Goal: Task Accomplishment & Management: Complete application form

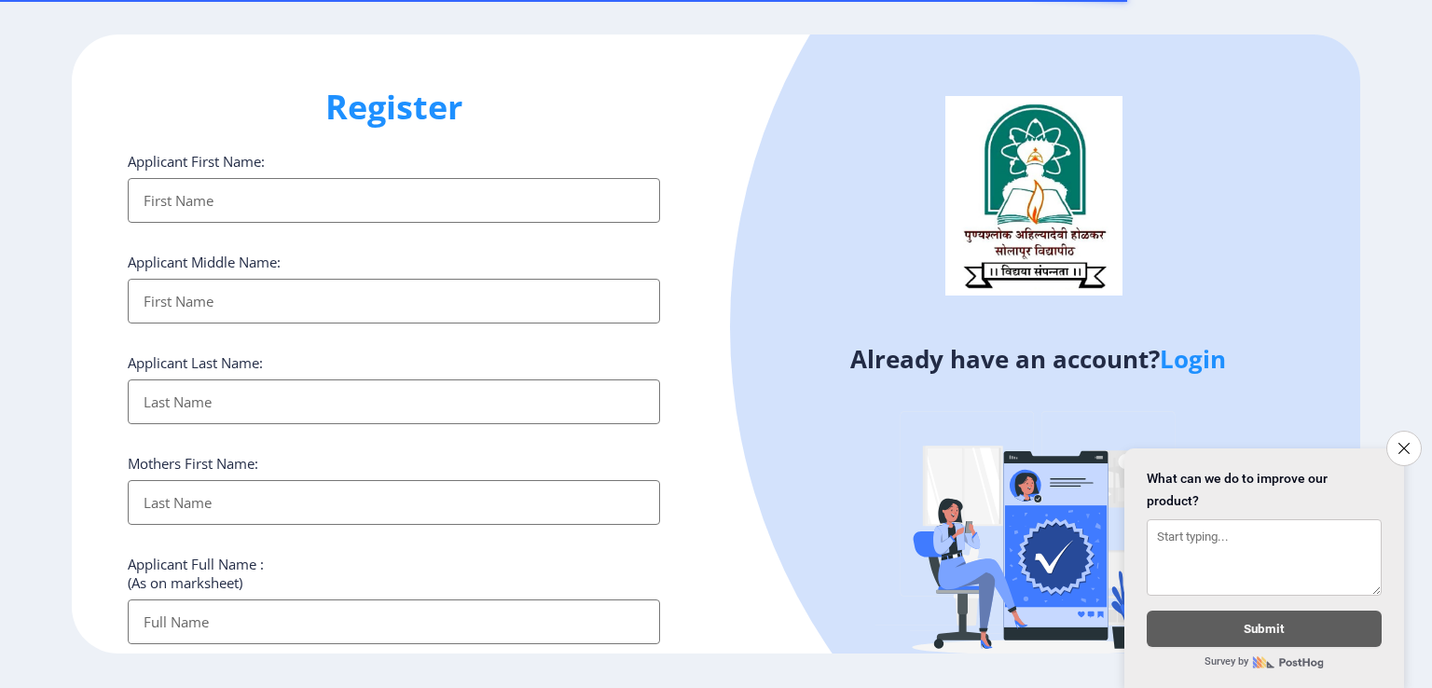
select select
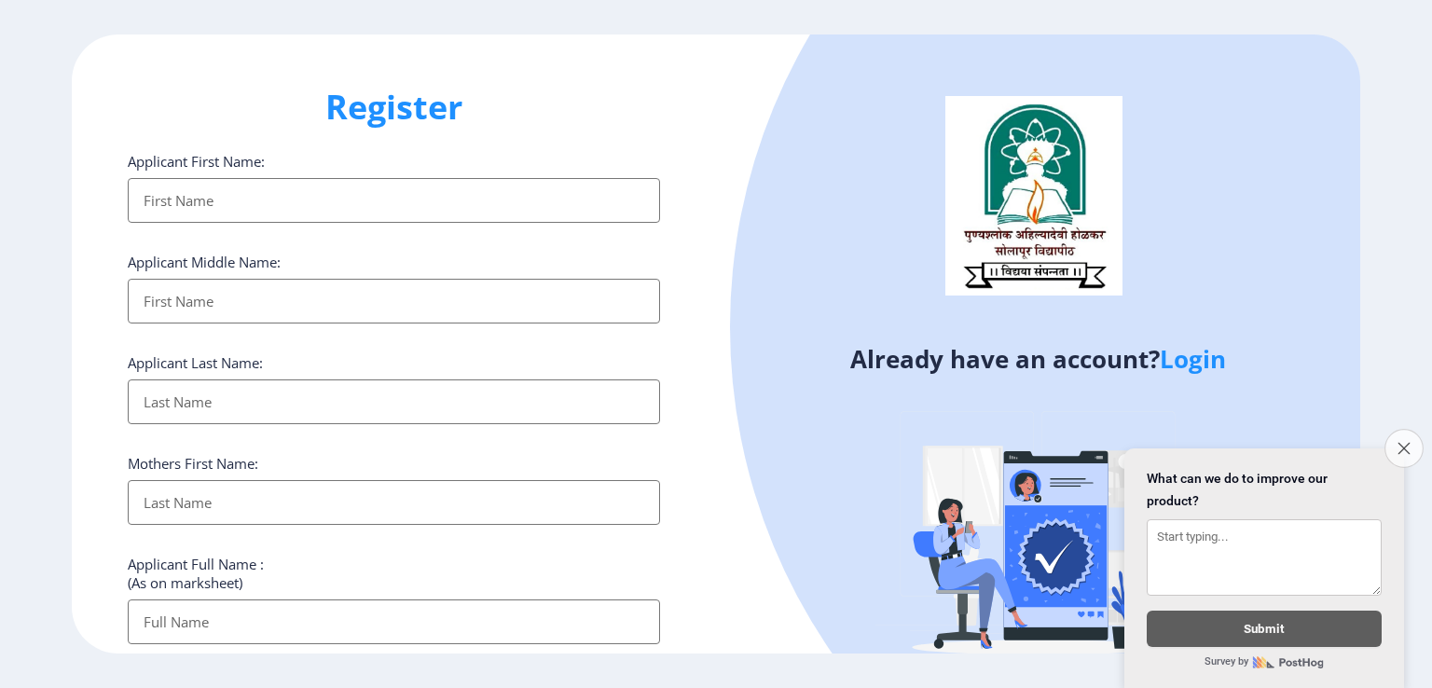
click at [1409, 442] on icon "Close survey" at bounding box center [1404, 448] width 12 height 12
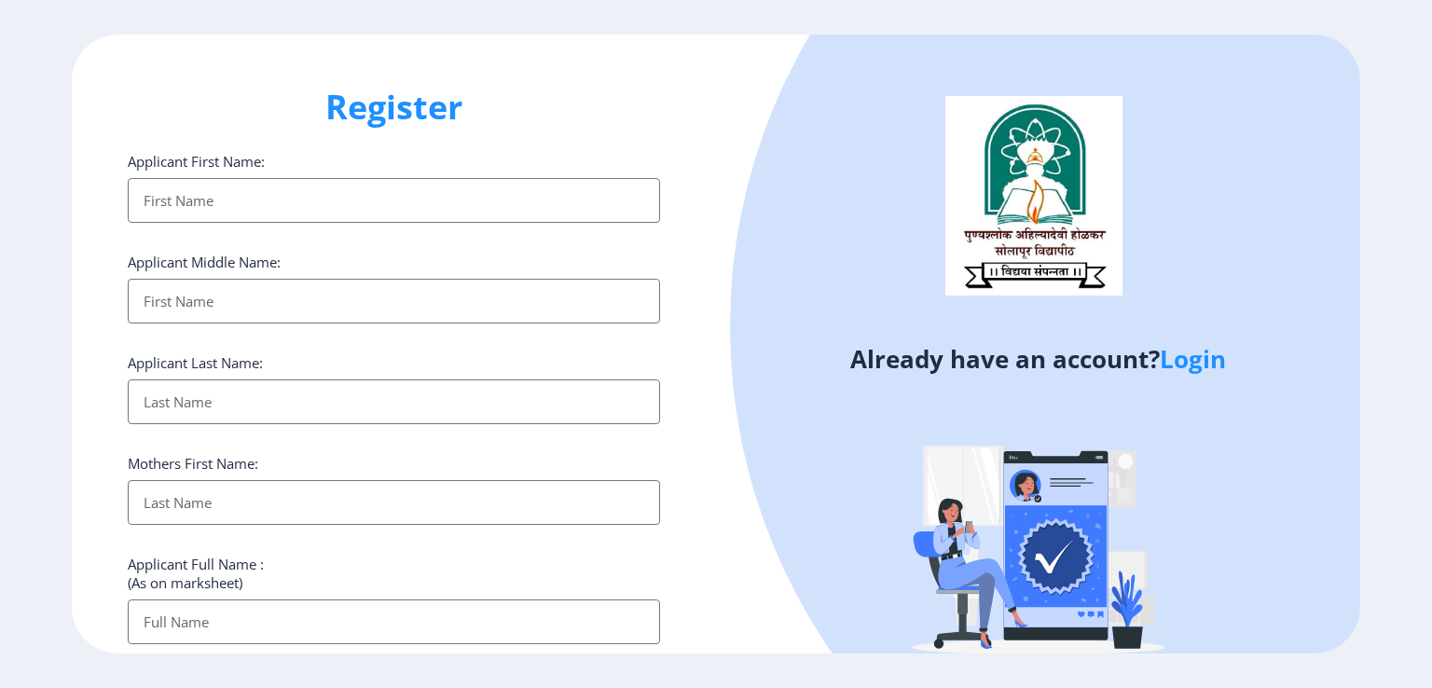
click at [1185, 357] on link "Login" at bounding box center [1193, 359] width 66 height 34
select select
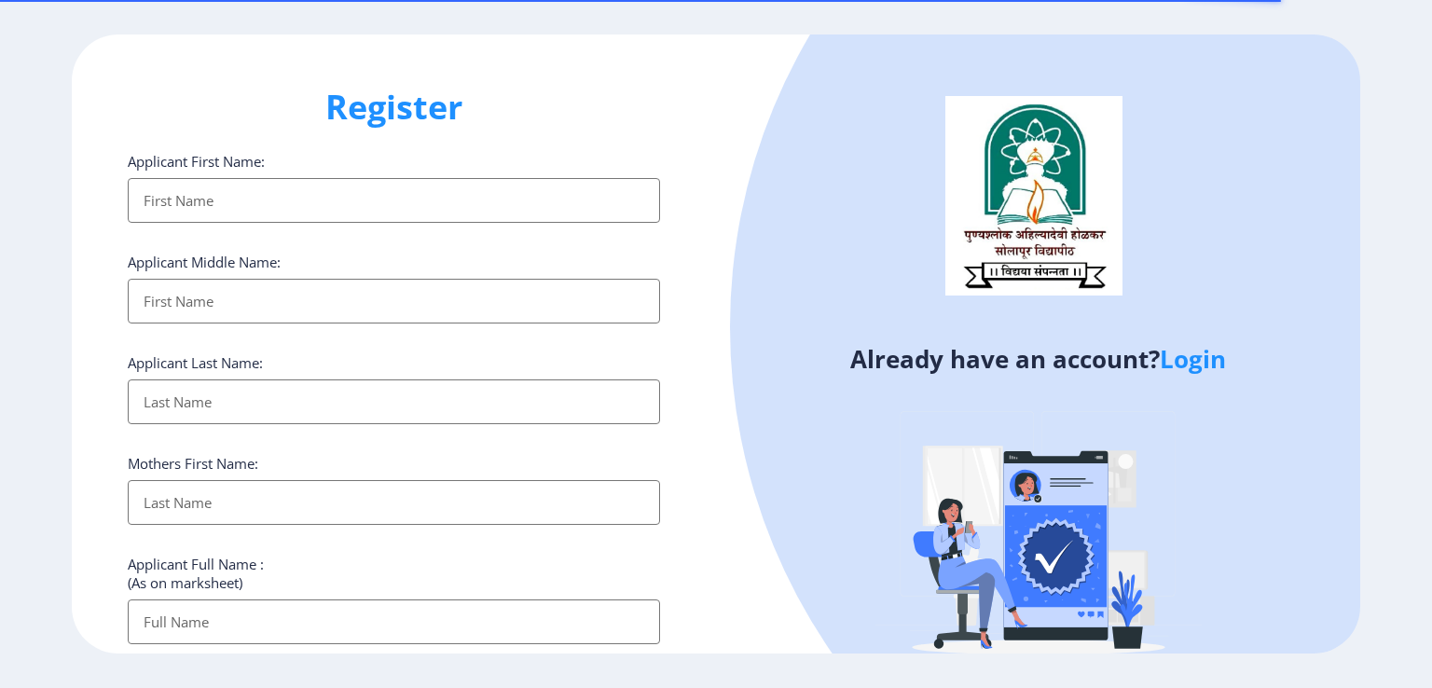
click at [222, 200] on input "Applicant First Name:" at bounding box center [394, 200] width 532 height 45
